Goal: Navigation & Orientation: Find specific page/section

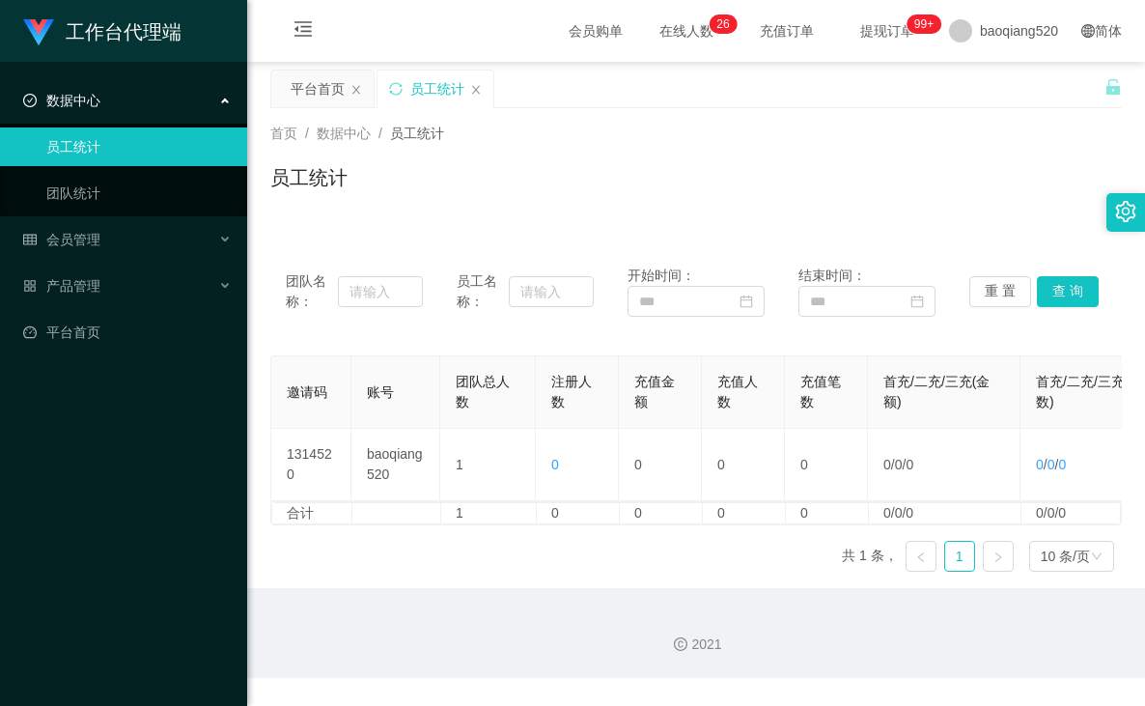
click at [582, 141] on div "首页 / 数据中心 / 员工统计 /" at bounding box center [696, 134] width 852 height 20
click at [133, 240] on div "会员管理" at bounding box center [123, 239] width 247 height 39
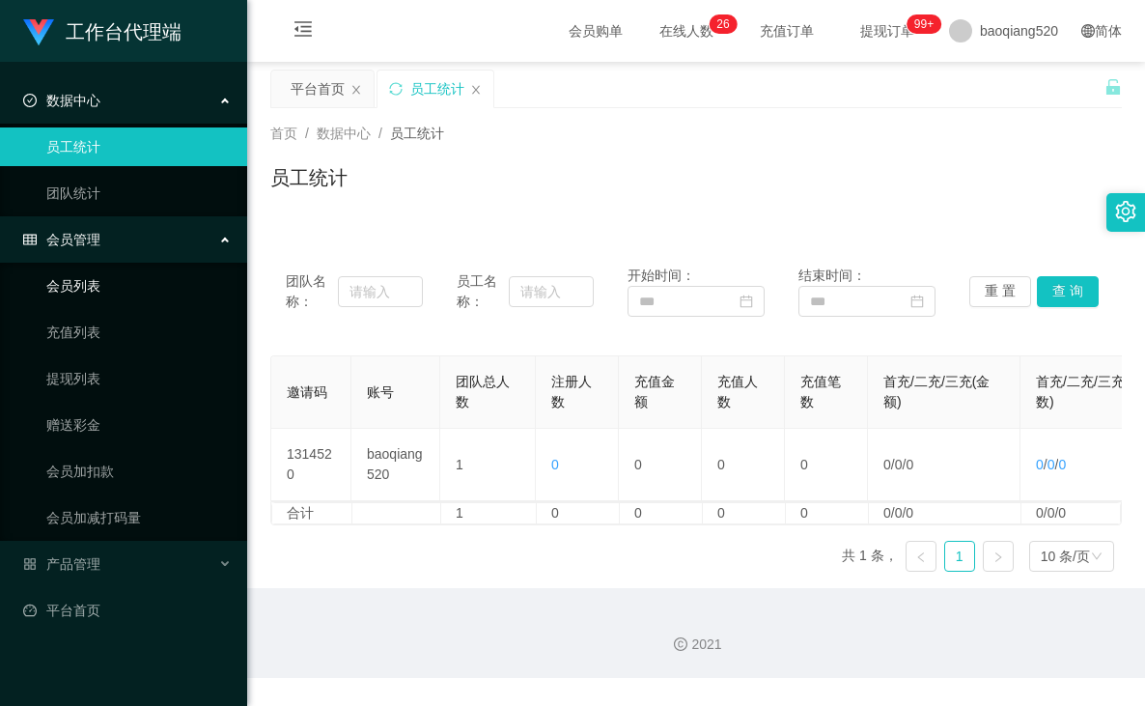
click at [97, 283] on link "会员列表" at bounding box center [138, 285] width 185 height 39
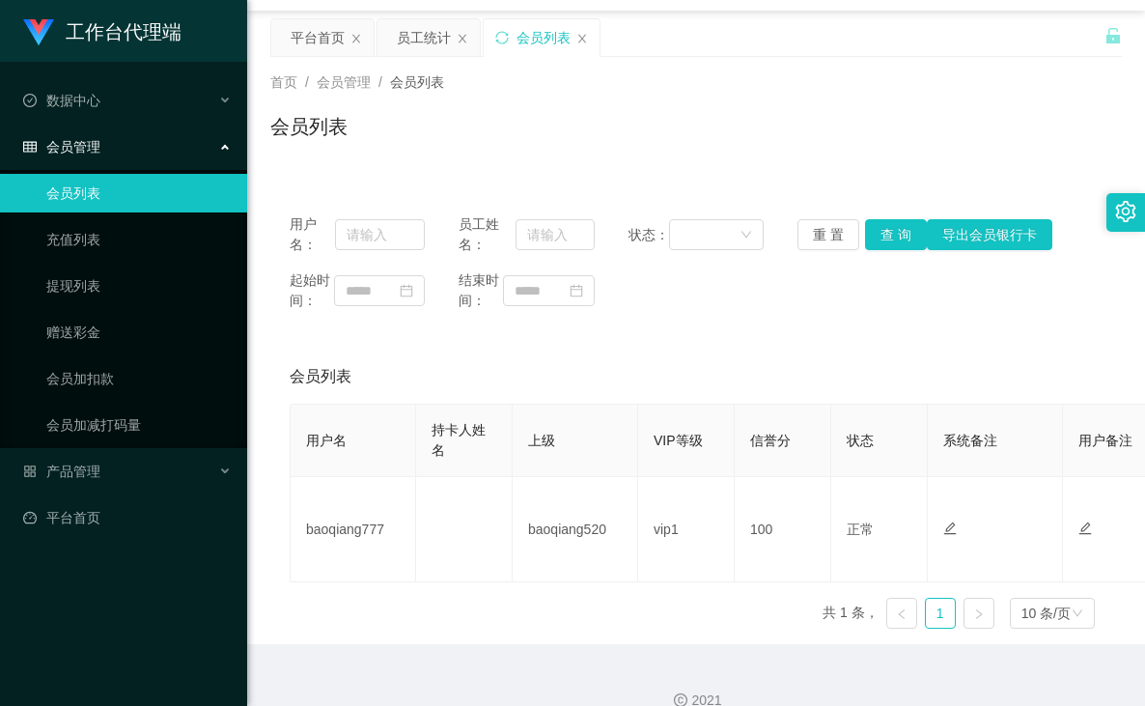
scroll to position [79, 0]
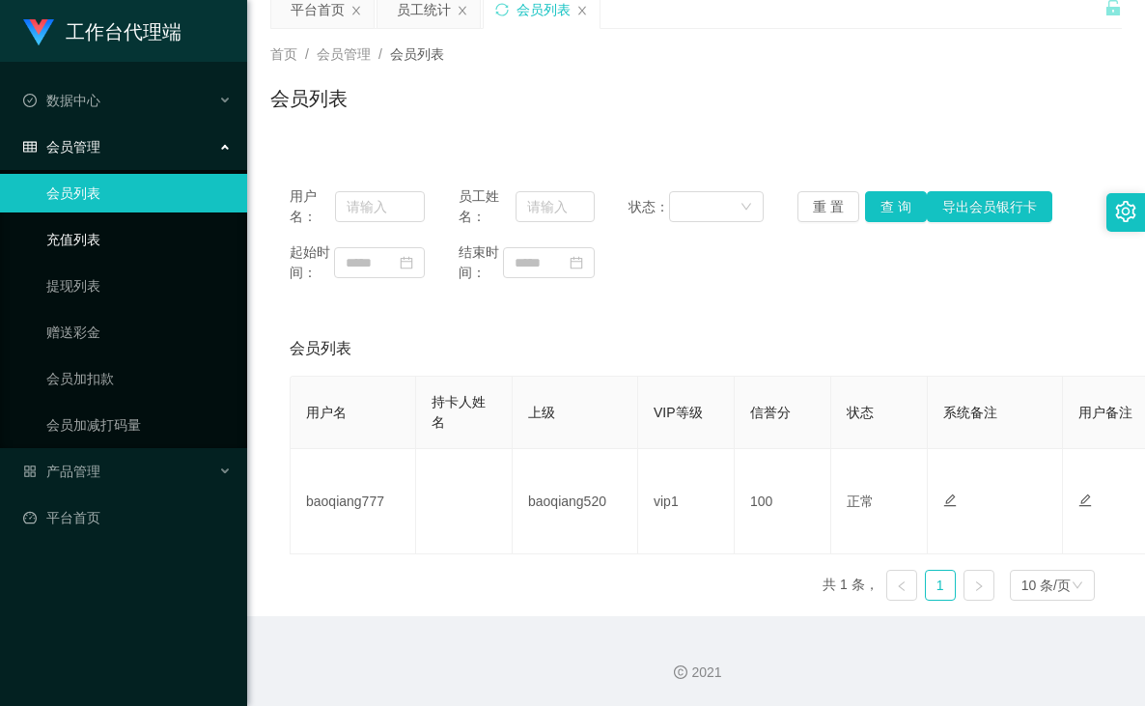
click at [114, 244] on link "充值列表" at bounding box center [138, 239] width 185 height 39
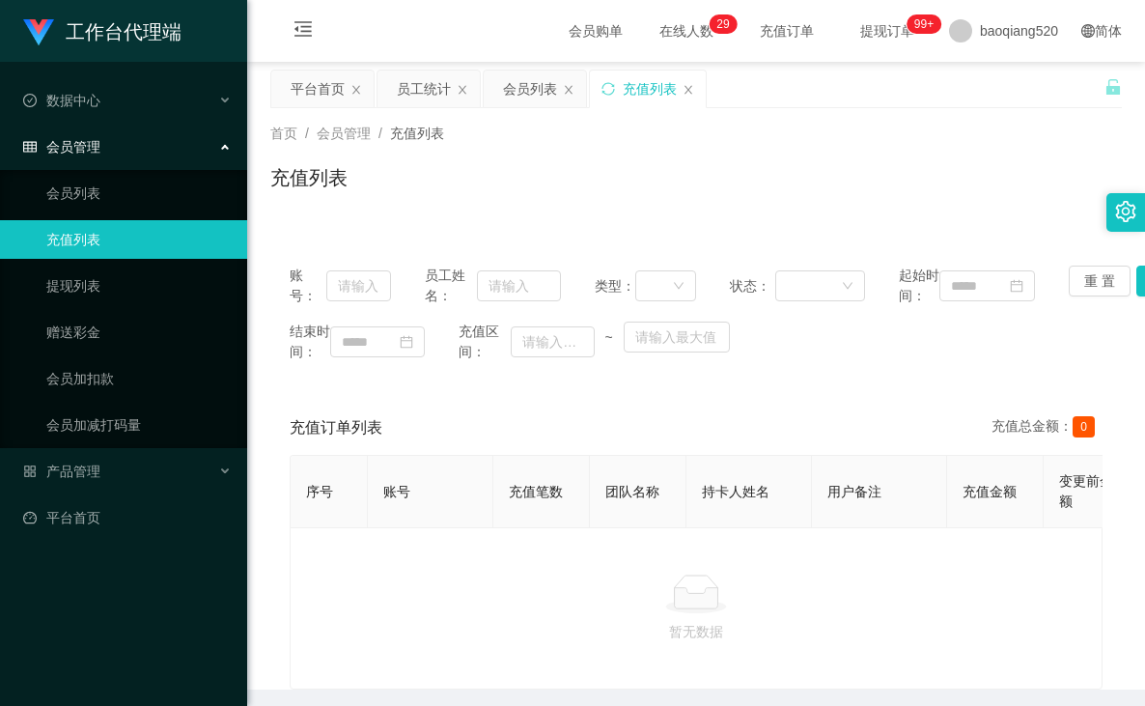
click at [778, 24] on span "充值订单" at bounding box center [786, 31] width 73 height 14
click at [108, 291] on link "提现列表" at bounding box center [138, 285] width 185 height 39
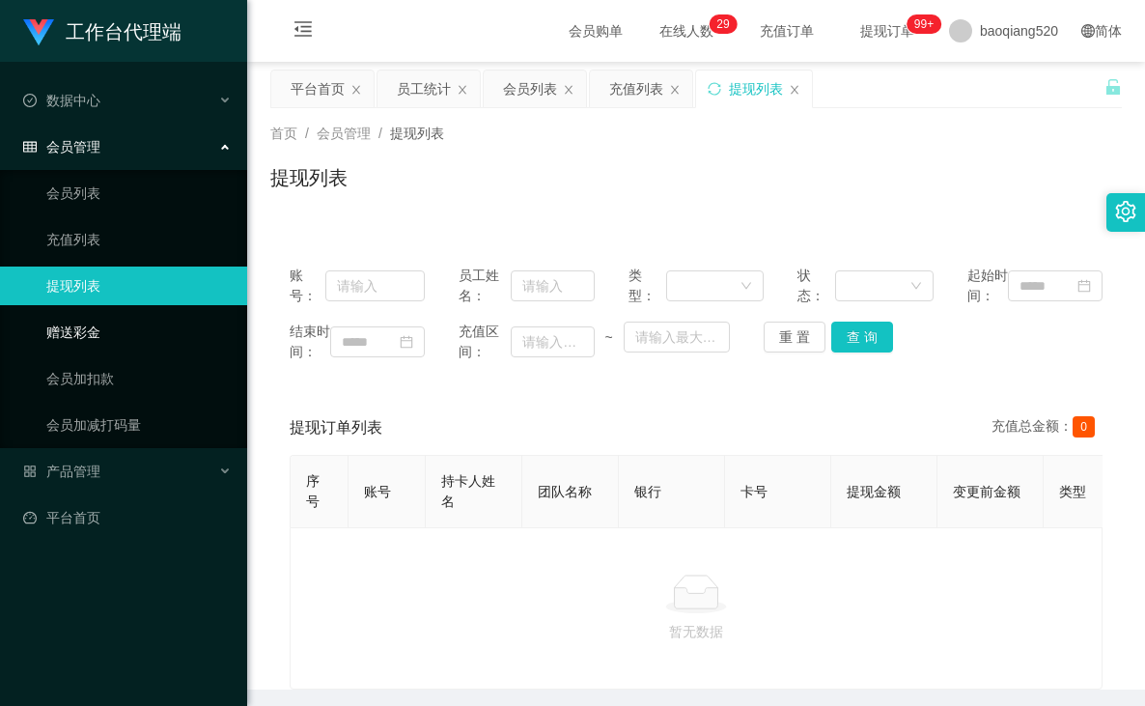
click at [105, 342] on link "赠送彩金" at bounding box center [138, 332] width 185 height 39
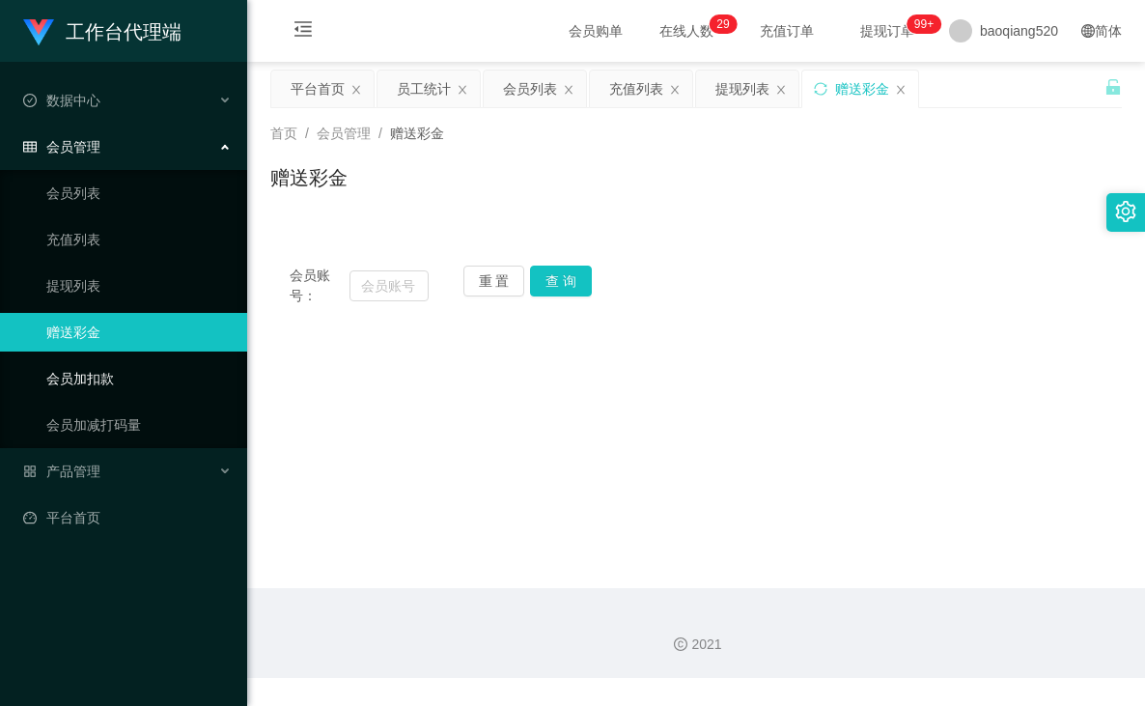
click at [119, 383] on link "会员加扣款" at bounding box center [138, 378] width 185 height 39
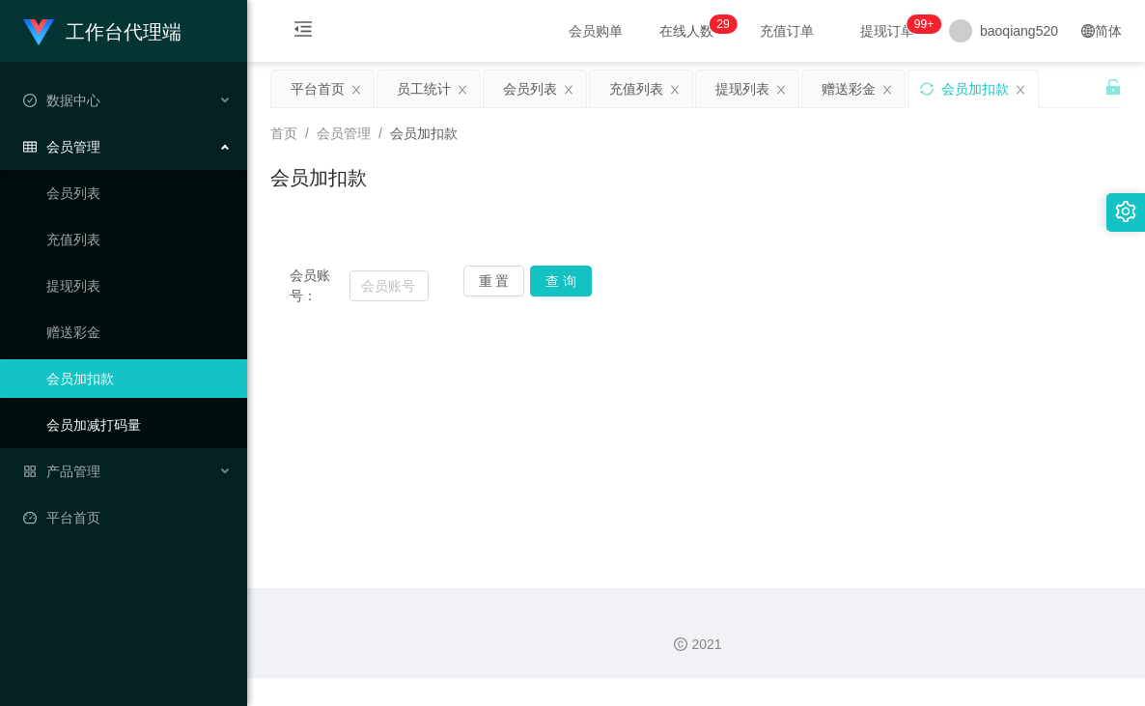
click at [131, 425] on link "会员加减打码量" at bounding box center [138, 425] width 185 height 39
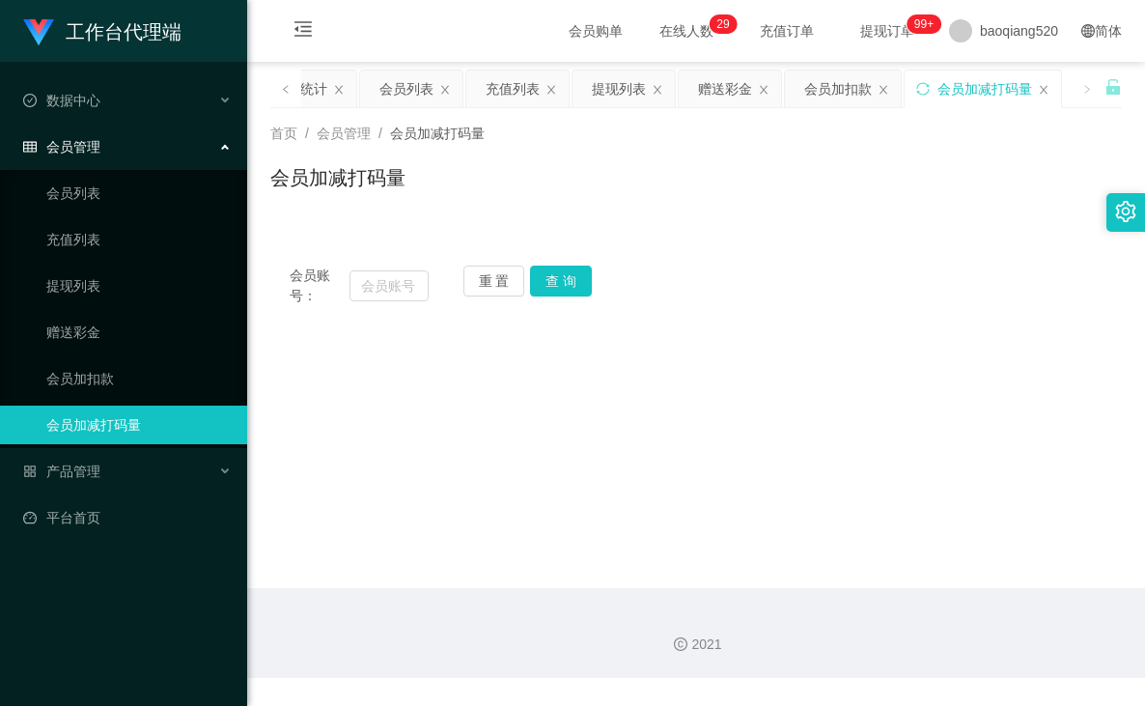
click at [85, 171] on ul "会员列表 充值列表 提现列表 赠送彩金 会员加扣款 会员加减打码量" at bounding box center [123, 309] width 247 height 278
click at [87, 183] on link "会员列表" at bounding box center [138, 193] width 185 height 39
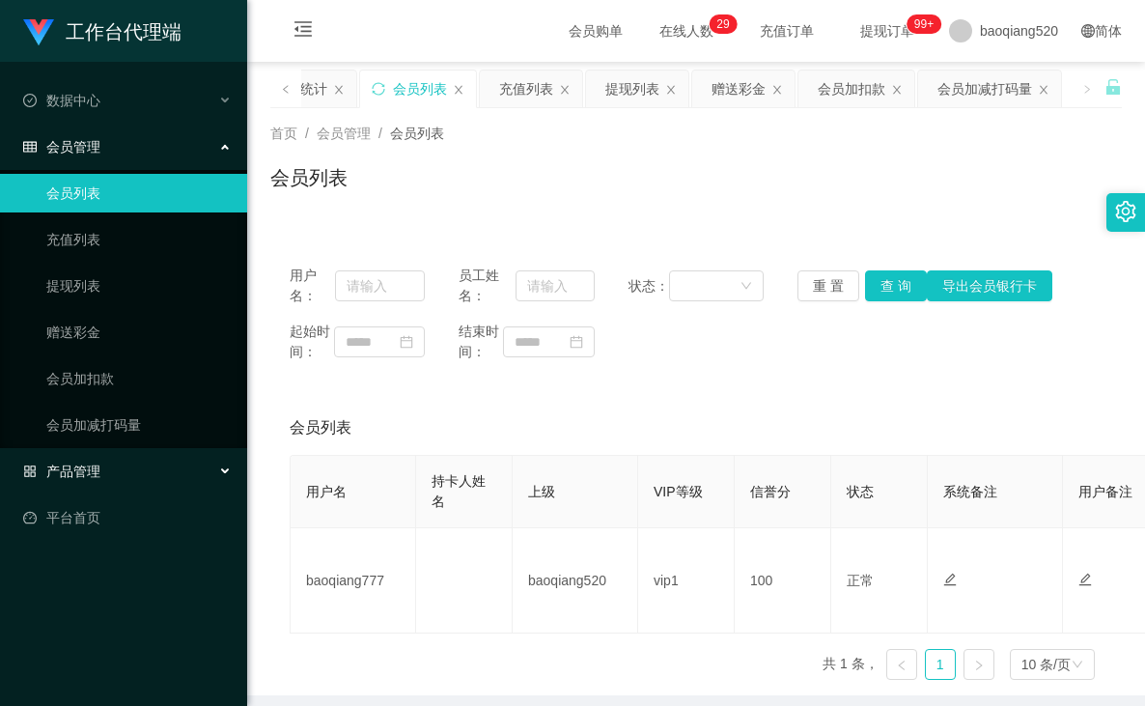
click at [133, 458] on div "产品管理" at bounding box center [123, 471] width 247 height 39
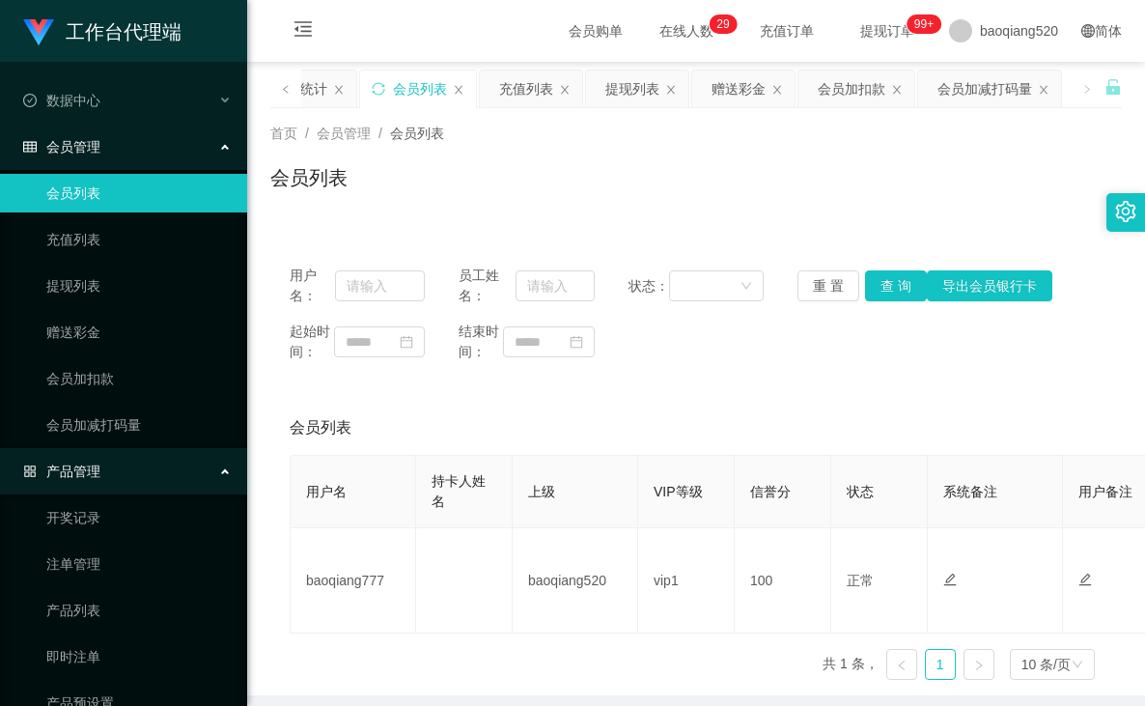
click at [133, 462] on div "产品管理" at bounding box center [123, 471] width 247 height 39
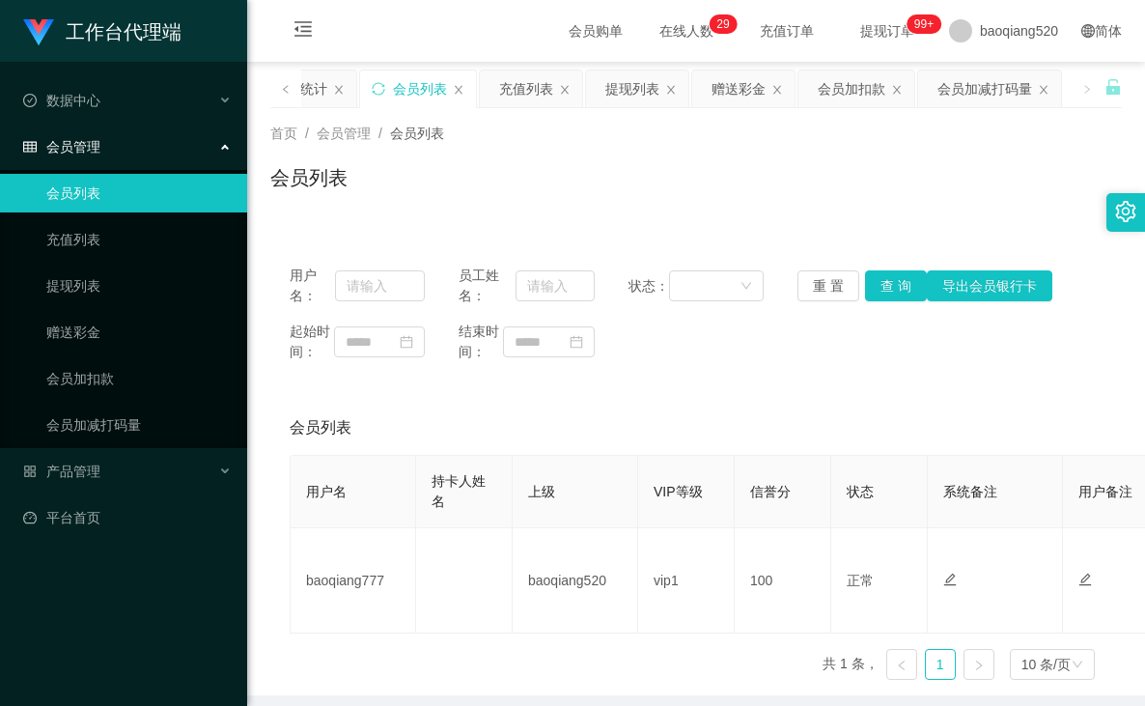
click at [139, 190] on link "会员列表" at bounding box center [138, 193] width 185 height 39
click at [170, 144] on div "会员管理" at bounding box center [123, 146] width 247 height 39
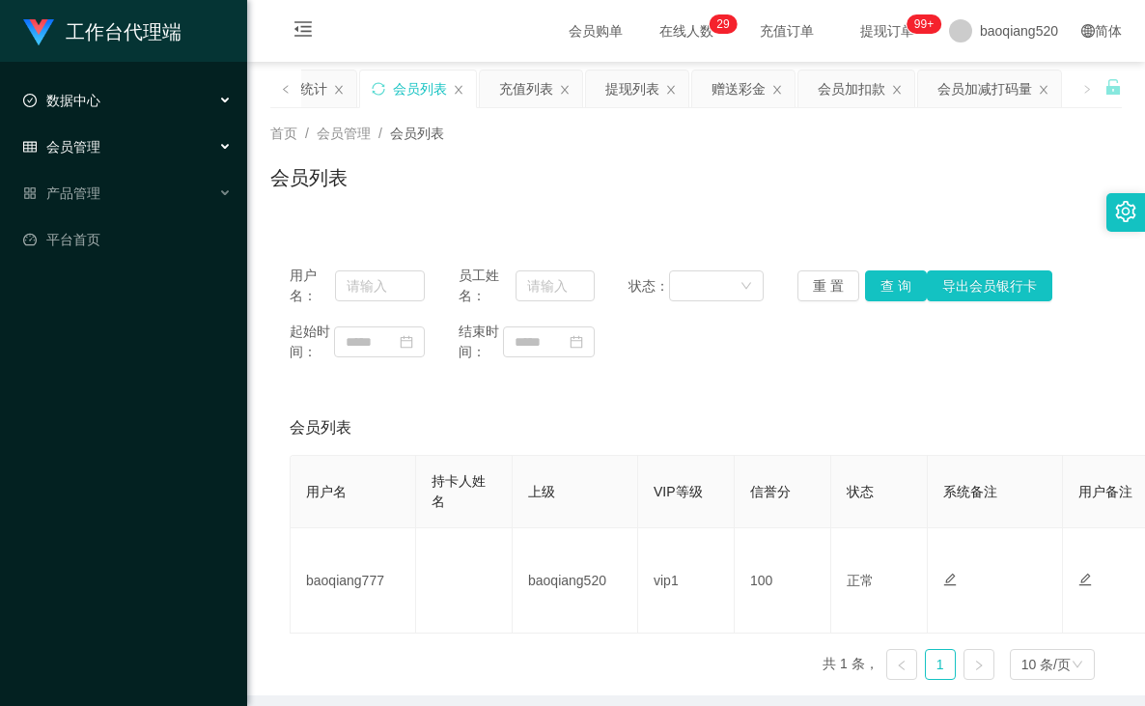
click at [169, 94] on div "数据中心" at bounding box center [123, 100] width 247 height 39
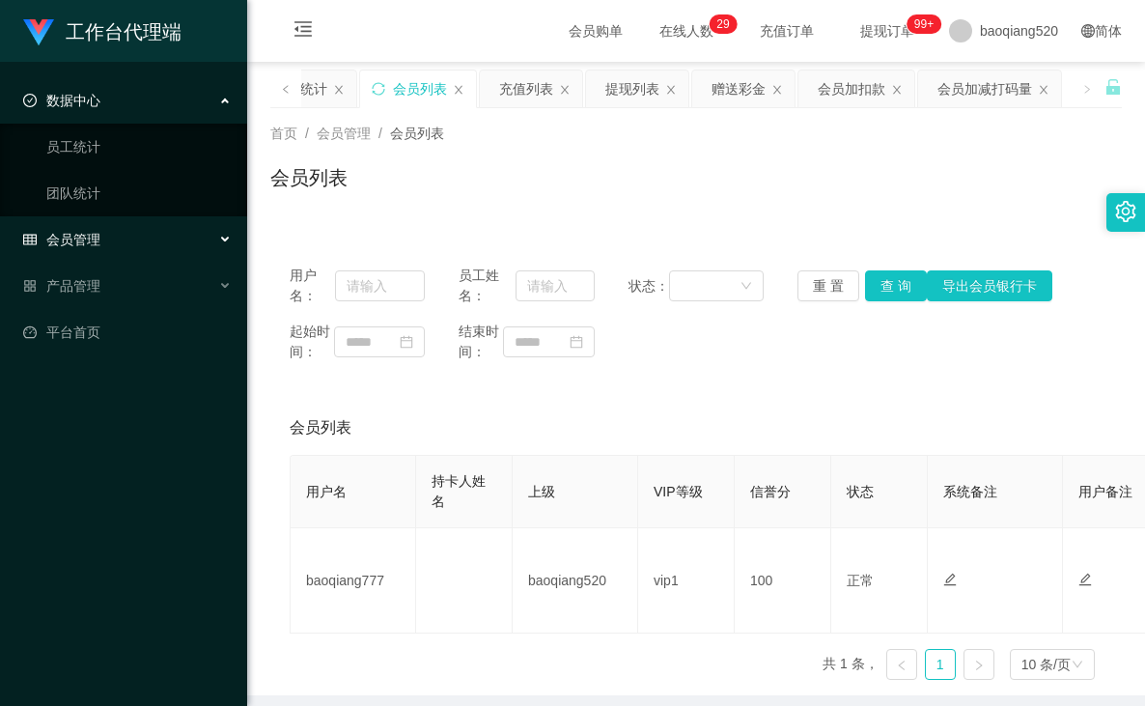
click at [169, 94] on div "数据中心" at bounding box center [123, 100] width 247 height 39
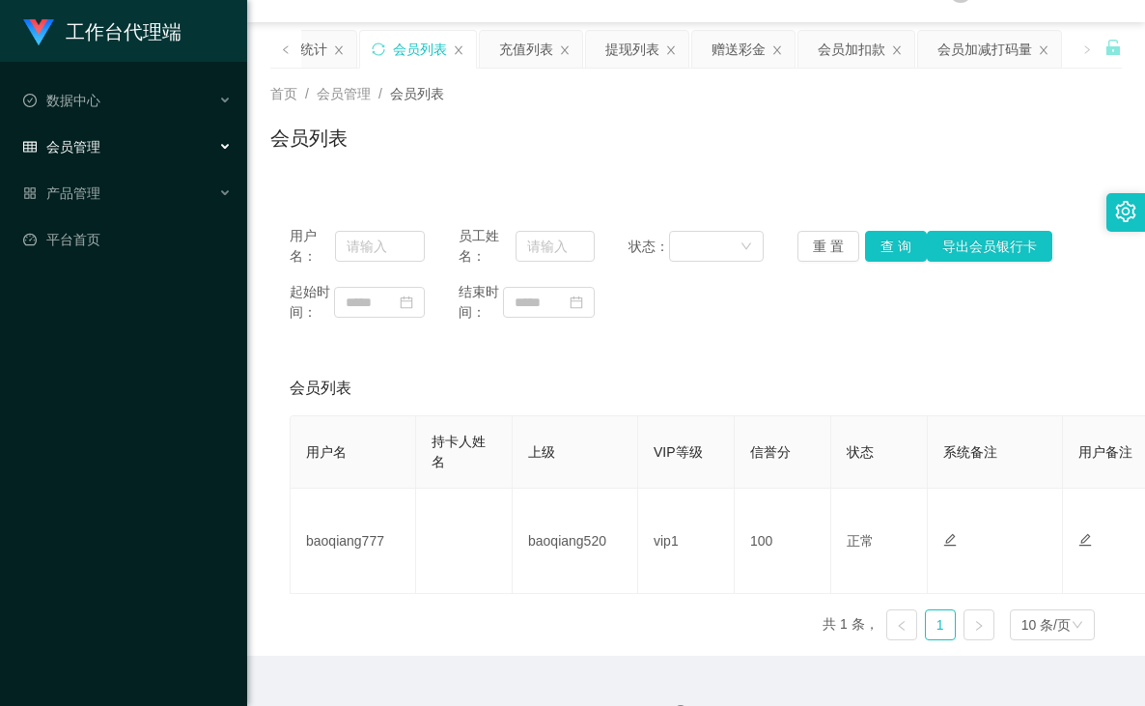
scroll to position [79, 0]
